Goal: Information Seeking & Learning: Learn about a topic

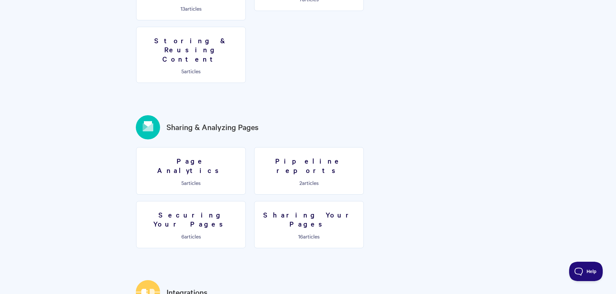
scroll to position [679, 0]
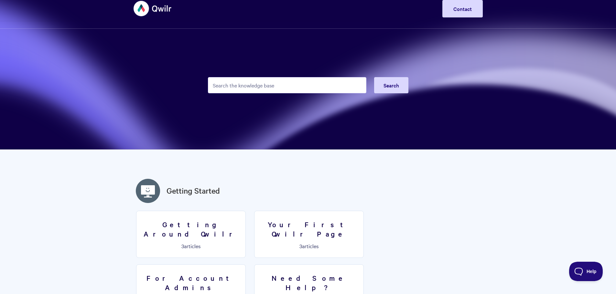
scroll to position [0, 0]
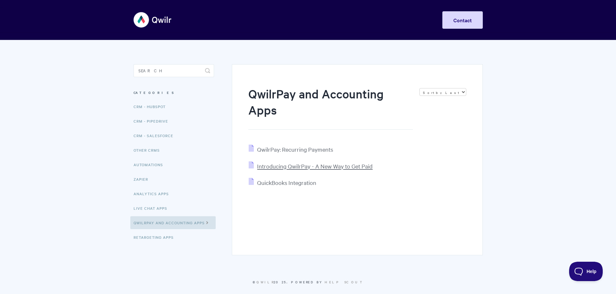
click at [294, 167] on span "Introducing QwilrPay - A New Way to Get Paid" at bounding box center [314, 166] width 115 height 7
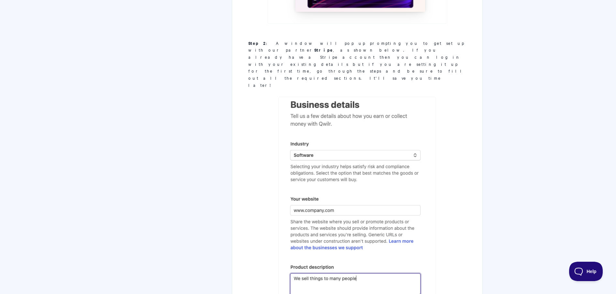
scroll to position [969, 0]
click at [413, 112] on img at bounding box center [356, 225] width 157 height 260
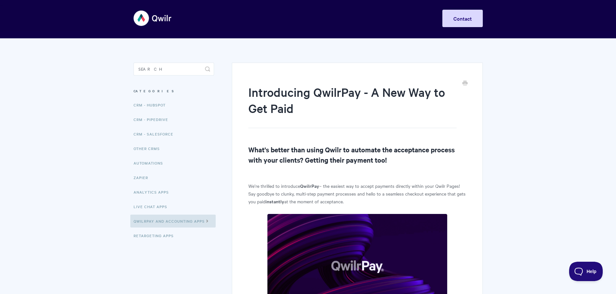
scroll to position [0, 0]
